Goal: Information Seeking & Learning: Learn about a topic

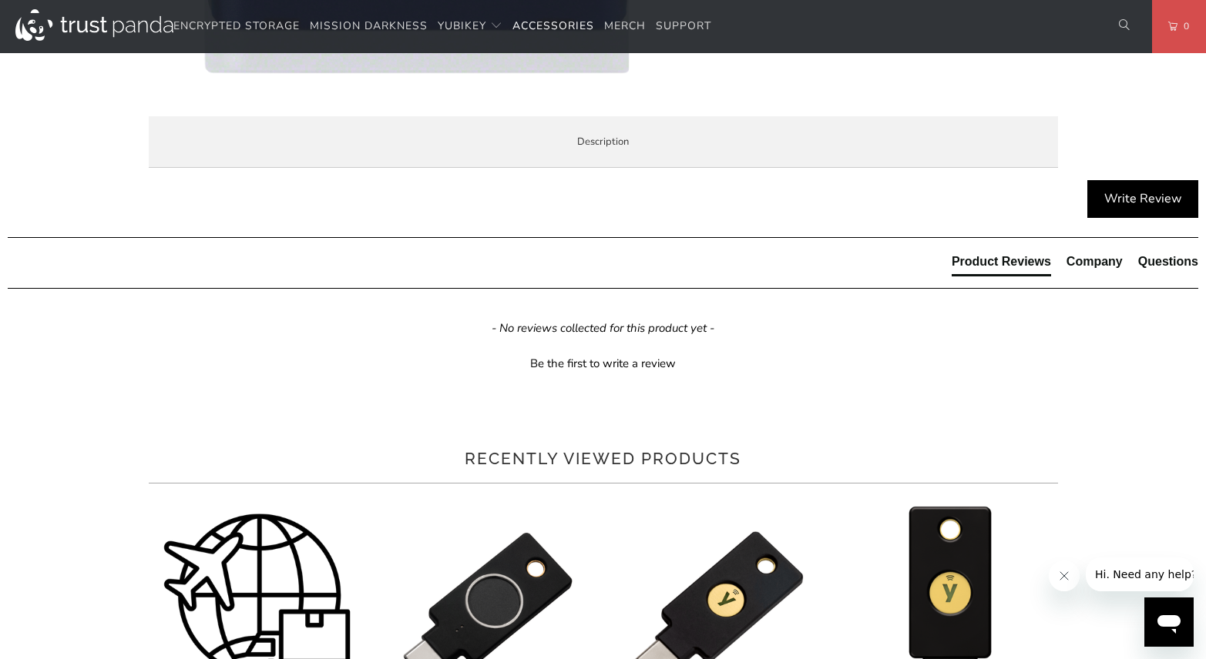
scroll to position [693, 0]
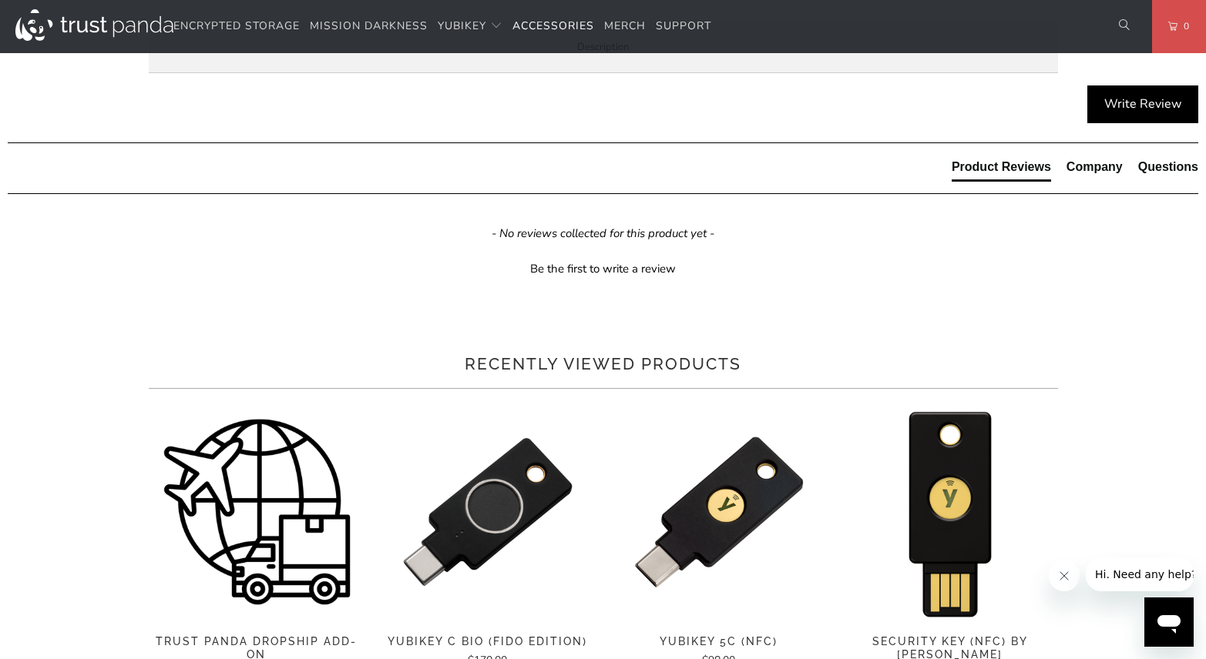
drag, startPoint x: 586, startPoint y: 547, endPoint x: 1039, endPoint y: 391, distance: 480.0
click at [0, 0] on div "Overview Specifications Enterprise and Government Local Service & Support Overv…" at bounding box center [0, 0] width 0 height 0
click at [0, 0] on span "Specifications" at bounding box center [0, 0] width 0 height 0
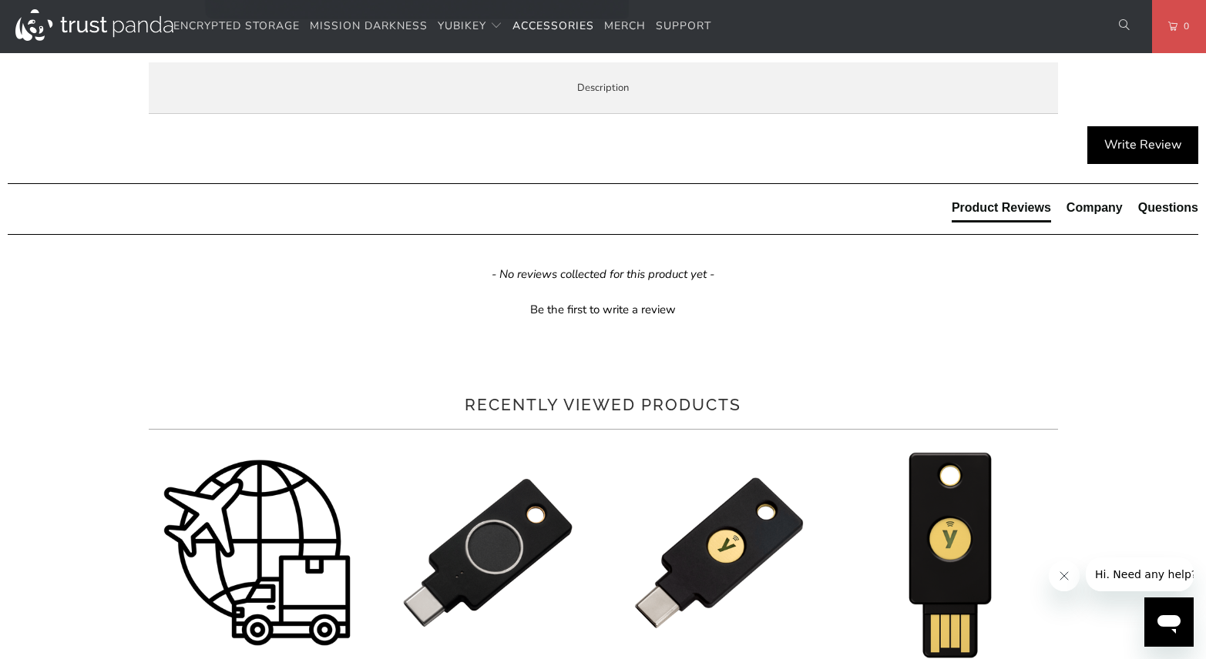
scroll to position [616, 0]
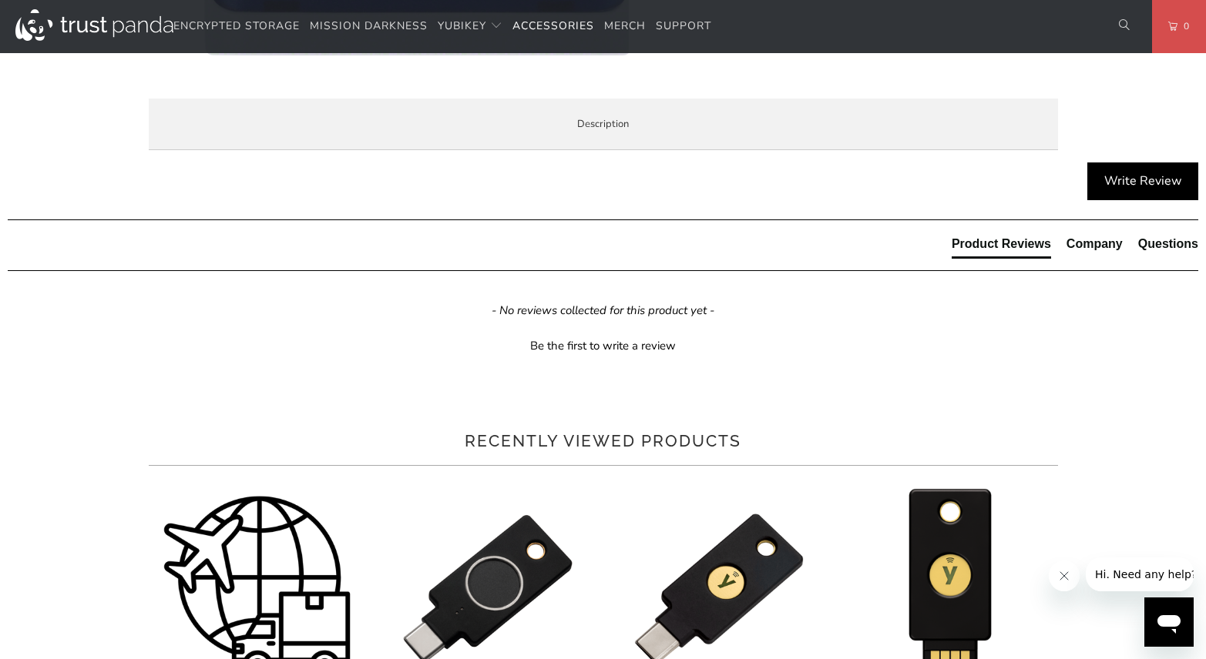
drag, startPoint x: 290, startPoint y: 234, endPoint x: 376, endPoint y: 251, distance: 87.2
click at [0, 0] on ul "Comprehensive credential & standards compatibility — Interoperable with iCLASS®…" at bounding box center [0, 0] width 0 height 0
drag, startPoint x: 420, startPoint y: 248, endPoint x: 561, endPoint y: 248, distance: 141.0
click at [0, 0] on ul "Comprehensive credential & standards compatibility — Interoperable with iCLASS®…" at bounding box center [0, 0] width 0 height 0
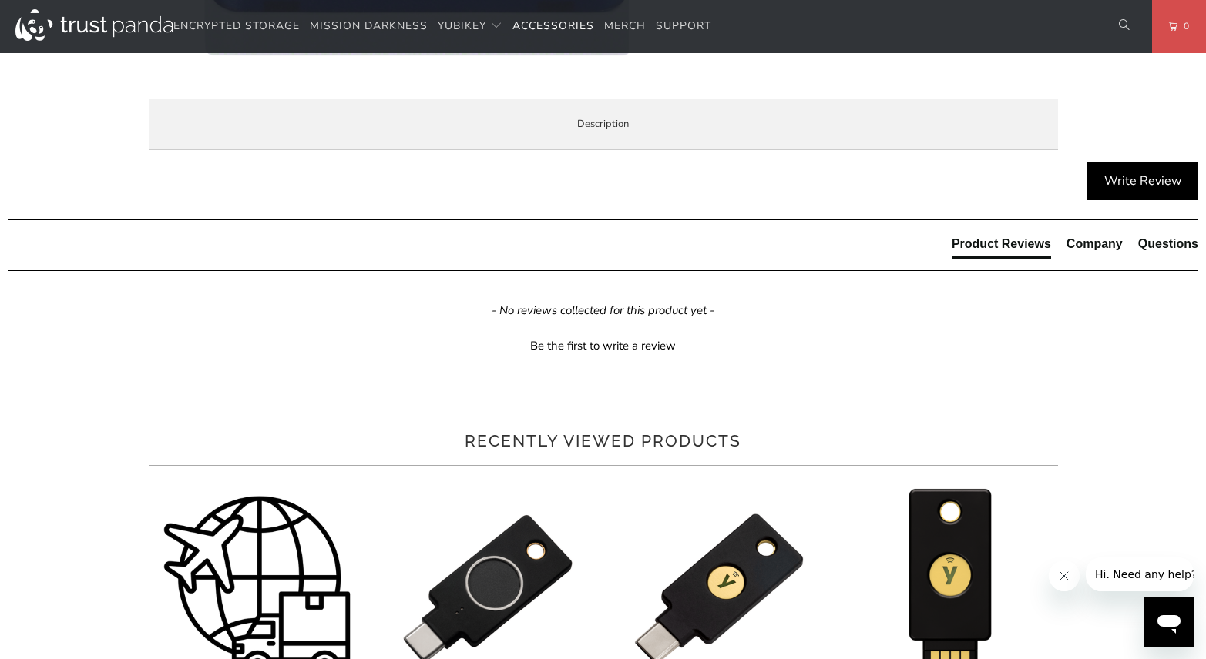
click at [0, 0] on ul "Comprehensive credential & standards compatibility — Interoperable with iCLASS®…" at bounding box center [0, 0] width 0 height 0
click at [0, 0] on li "Enterprise and Government" at bounding box center [0, 0] width 0 height 0
click at [0, 0] on span "Local Service & Support" at bounding box center [0, 0] width 0 height 0
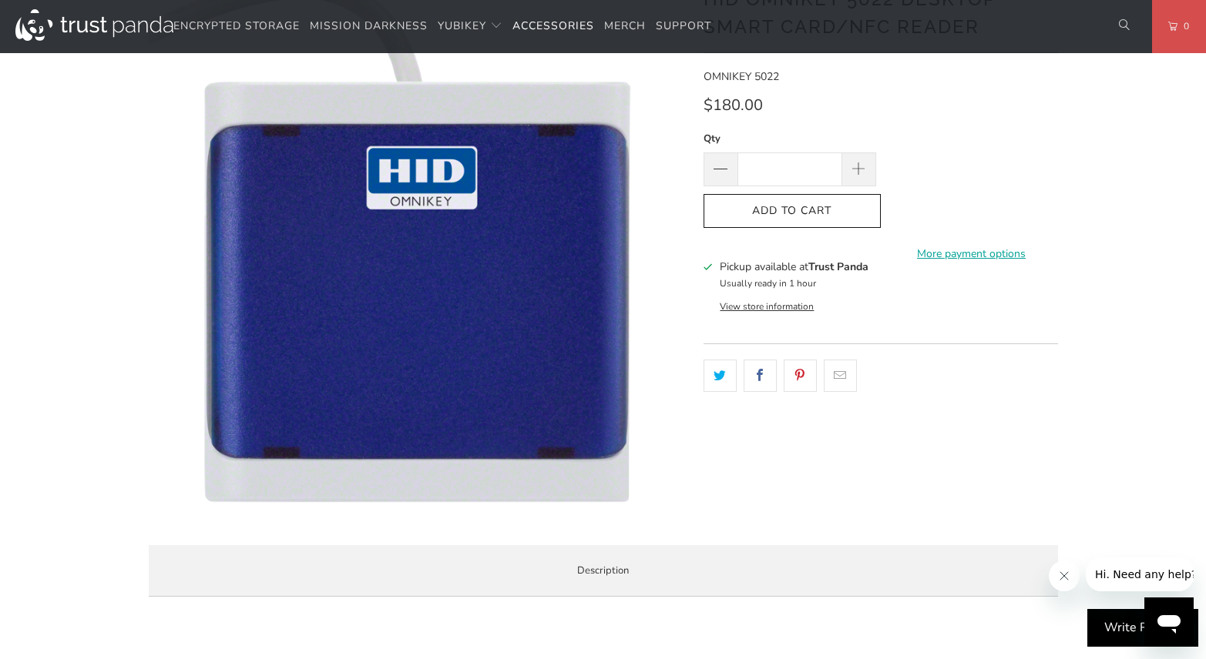
scroll to position [0, 0]
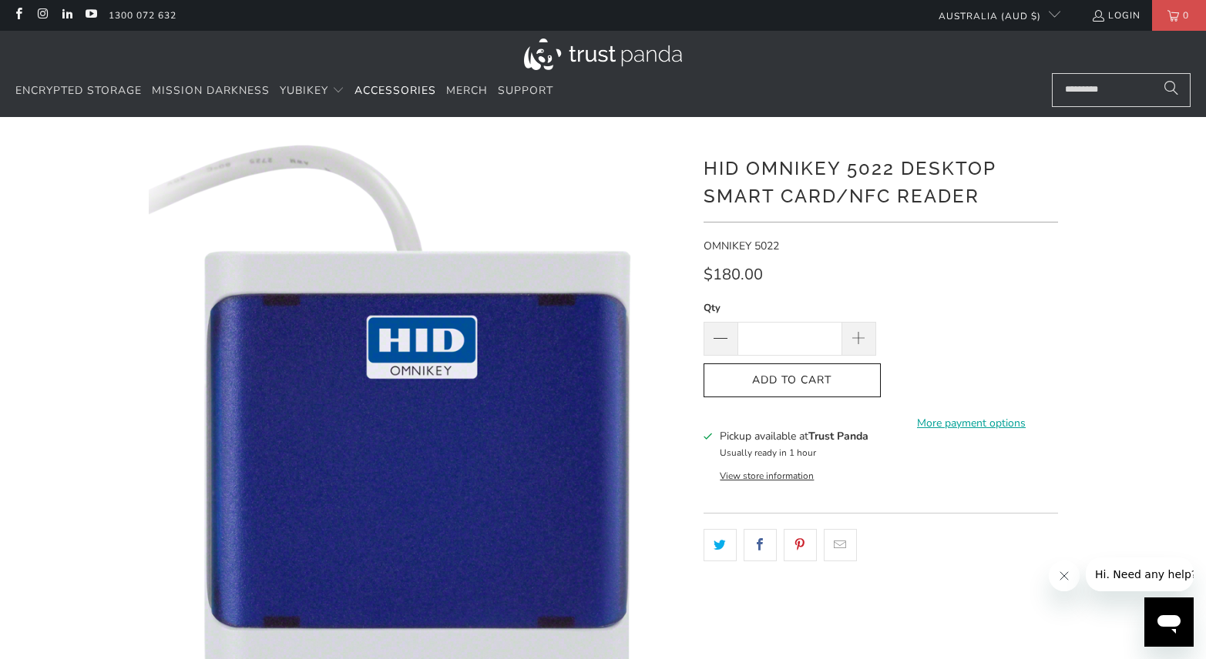
click at [1035, 310] on div "Qty * Add to Cart More payment options This item is a recurring or deferred pur…" at bounding box center [880, 364] width 354 height 129
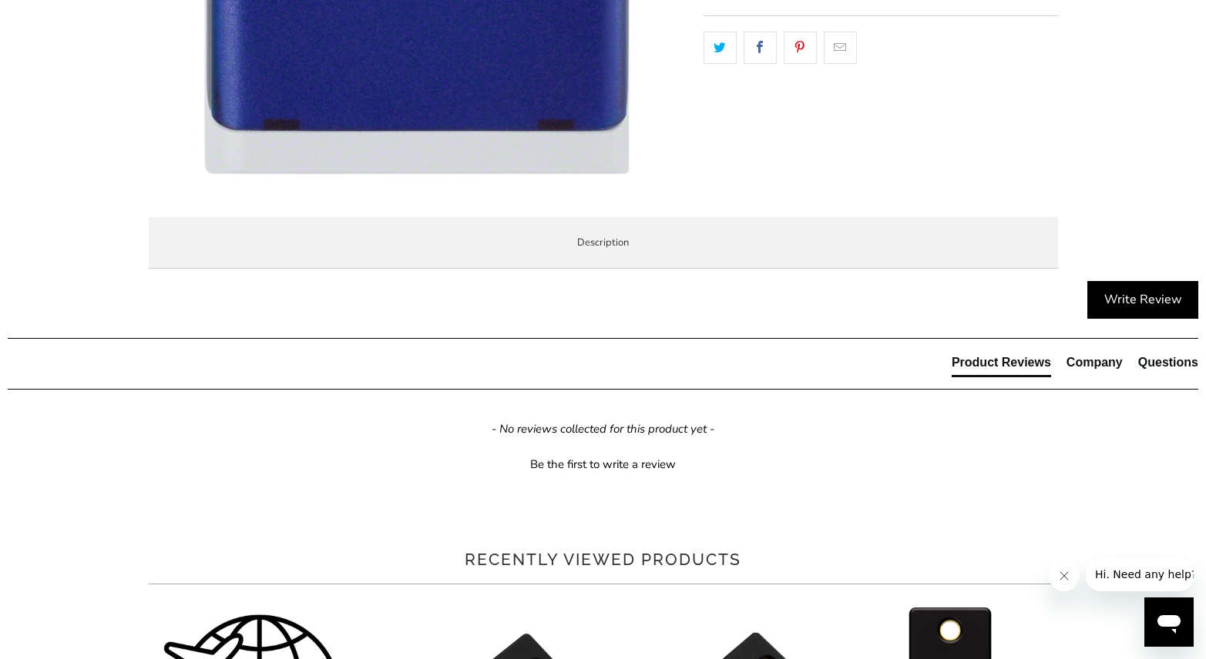
scroll to position [539, 0]
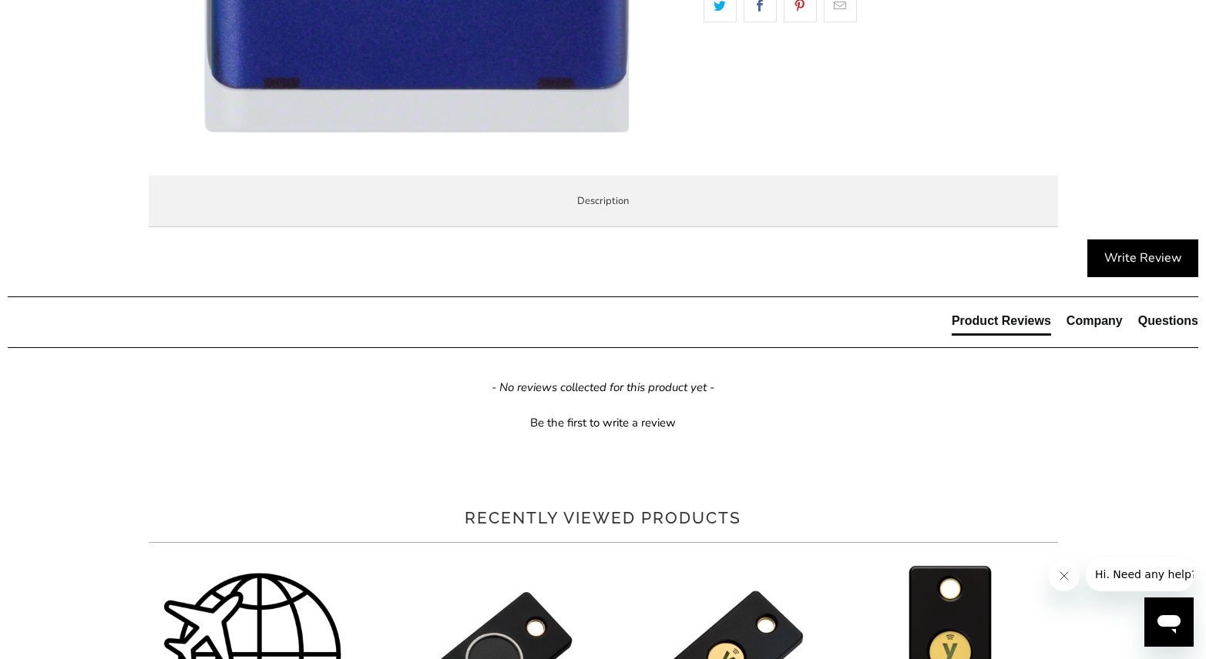
drag, startPoint x: 263, startPoint y: 397, endPoint x: 652, endPoint y: 458, distance: 393.9
click at [0, 0] on div "When you buy your hardware at Trust Panda, you're not just buying from Australi…" at bounding box center [0, 0] width 0 height 0
click at [0, 0] on p "Ready to get started? Refer to these resources: OMNIKEY® 5022 USB Reader Datash…" at bounding box center [0, 0] width 0 height 0
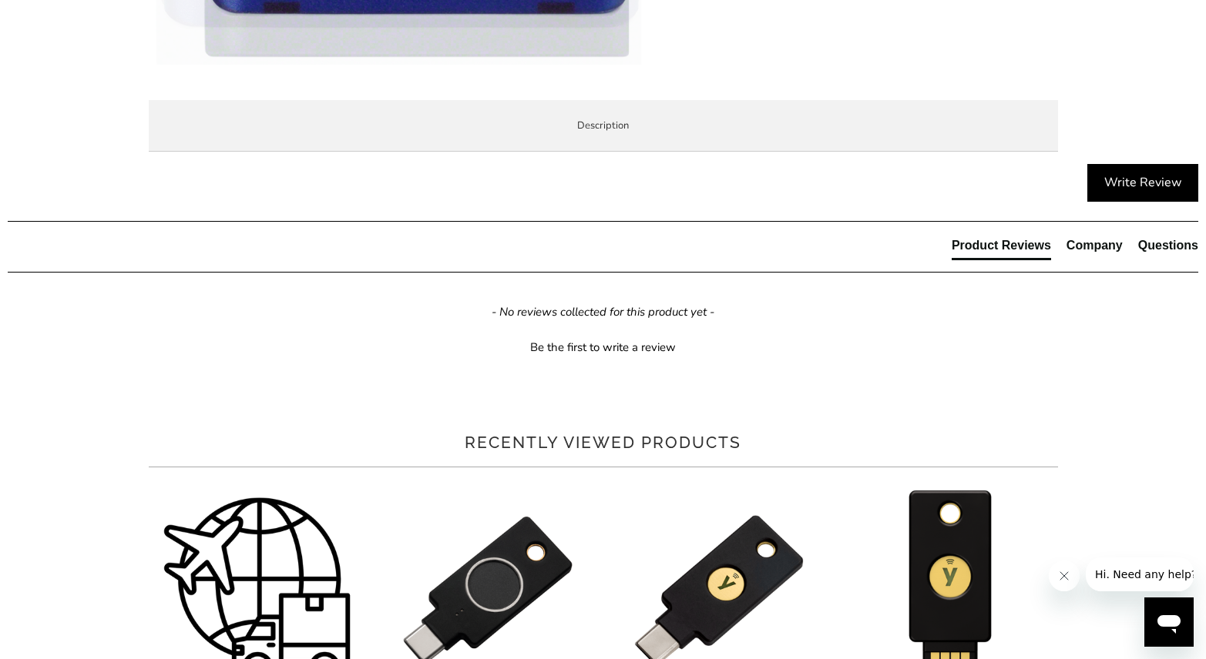
scroll to position [616, 0]
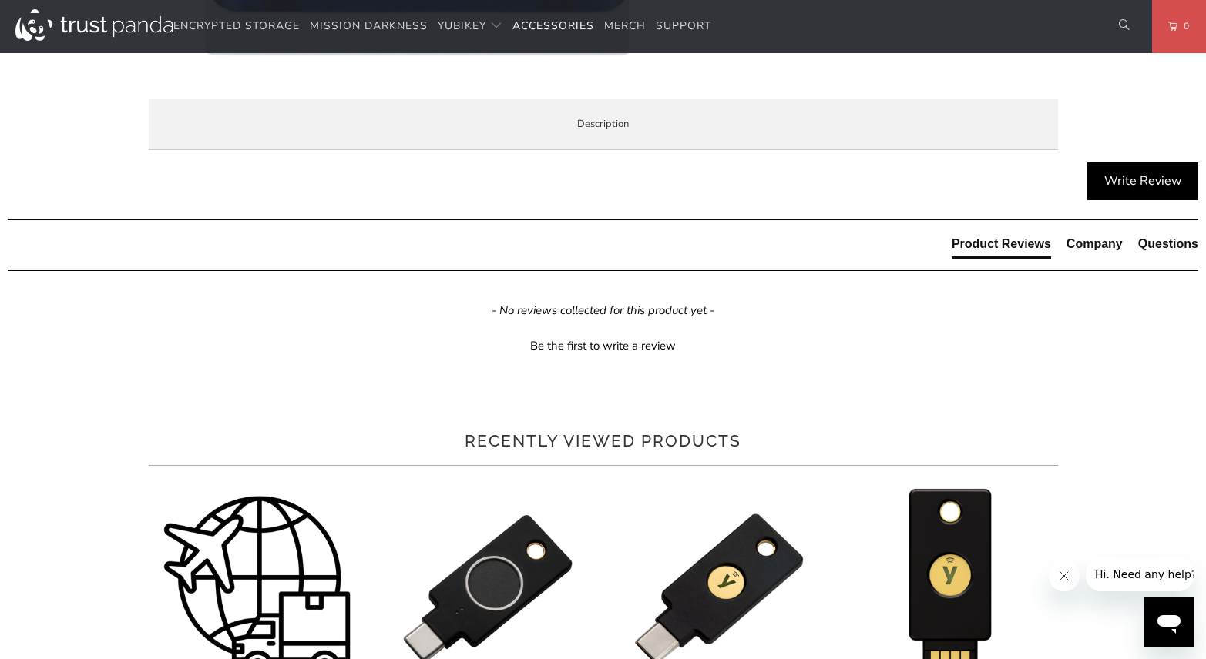
click at [0, 0] on link "OMNIKEY® 5022 USB Reader Datasheet" at bounding box center [0, 0] width 0 height 0
